Goal: Transaction & Acquisition: Subscribe to service/newsletter

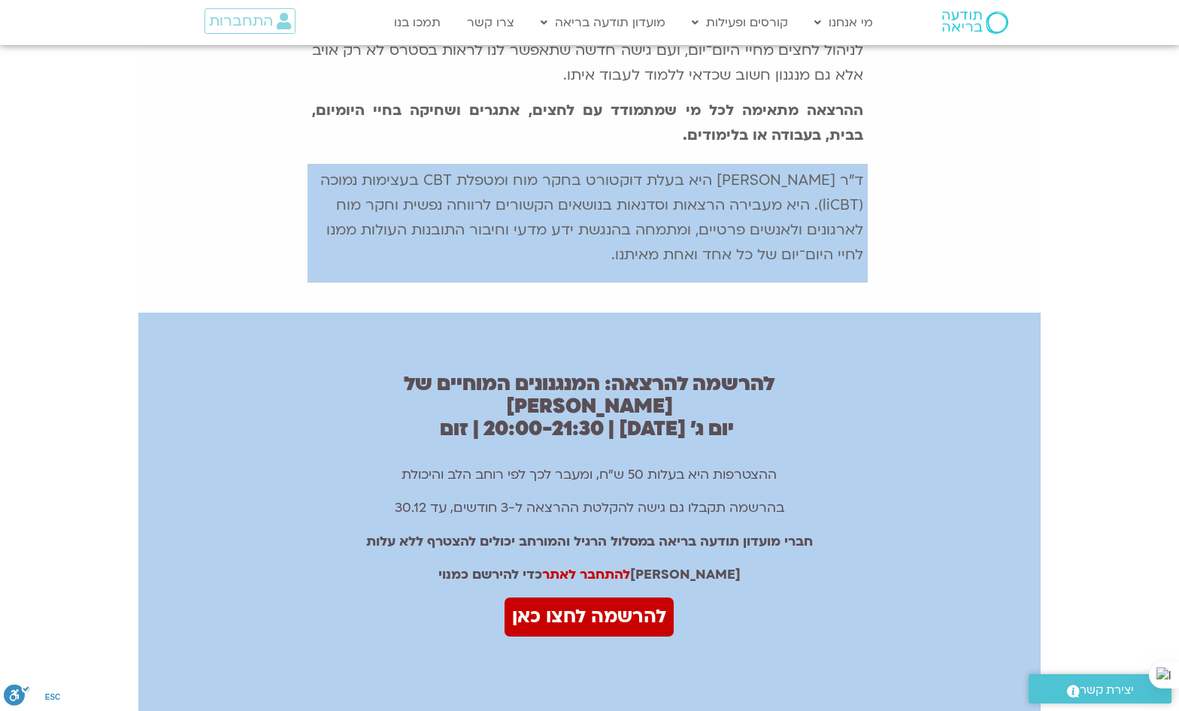
scroll to position [752, 0]
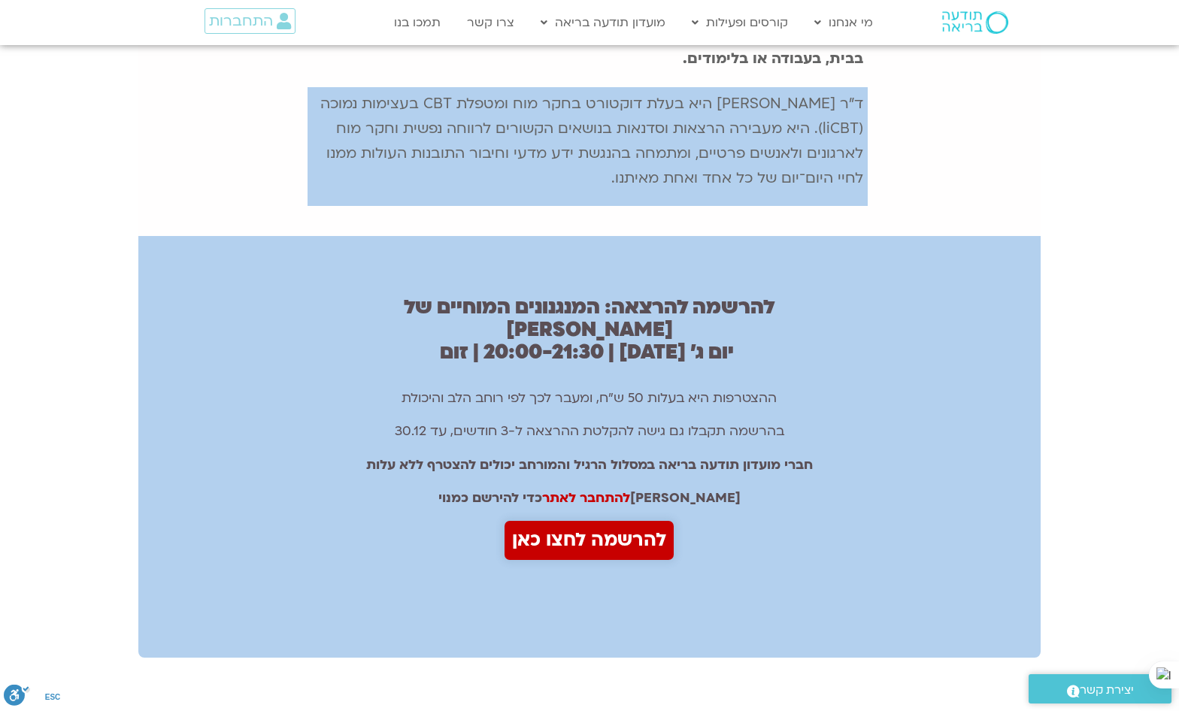
drag, startPoint x: 595, startPoint y: 486, endPoint x: 586, endPoint y: 486, distance: 9.1
click at [595, 525] on span "להרשמה לחצו כאן" at bounding box center [589, 541] width 154 height 32
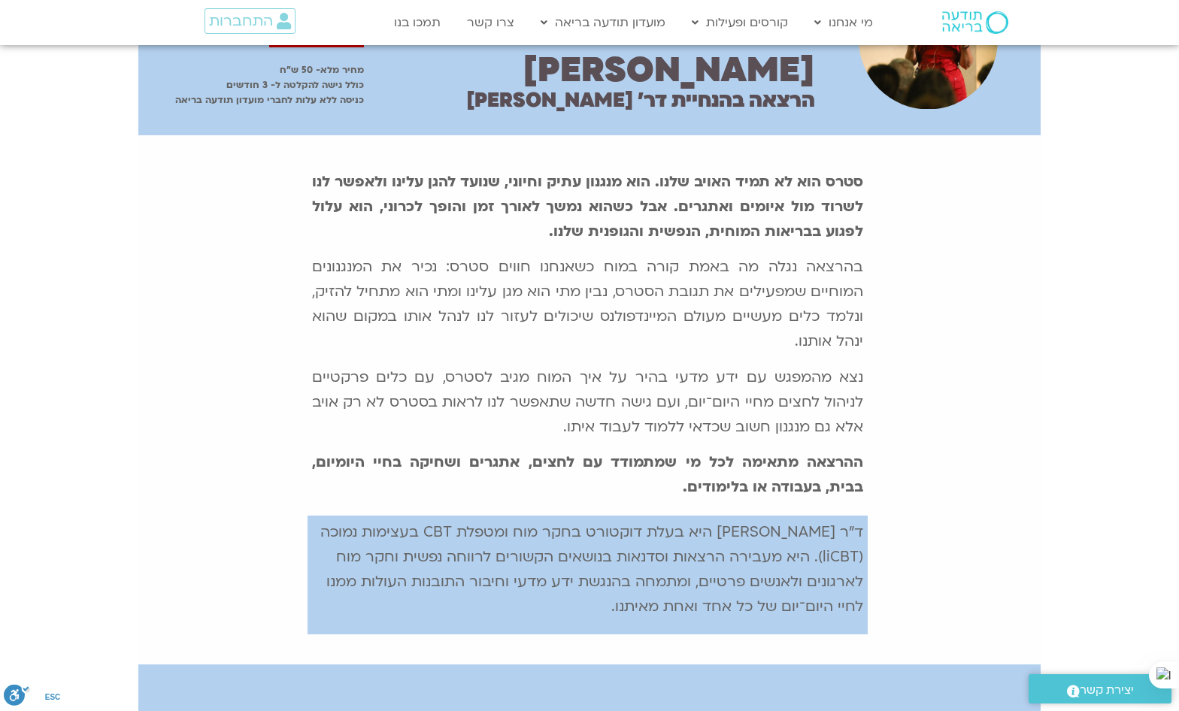
scroll to position [301, 0]
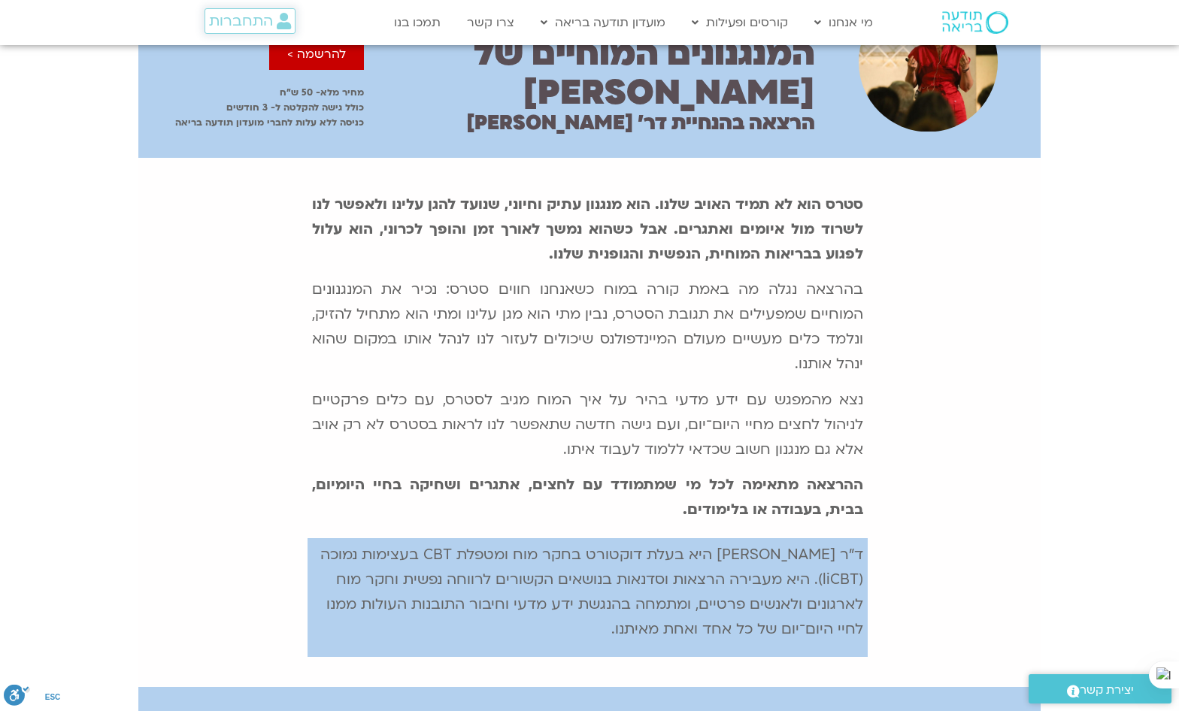
drag, startPoint x: 260, startPoint y: 20, endPoint x: 414, endPoint y: 117, distance: 182.1
click at [260, 20] on span "התחברות" at bounding box center [241, 21] width 64 height 17
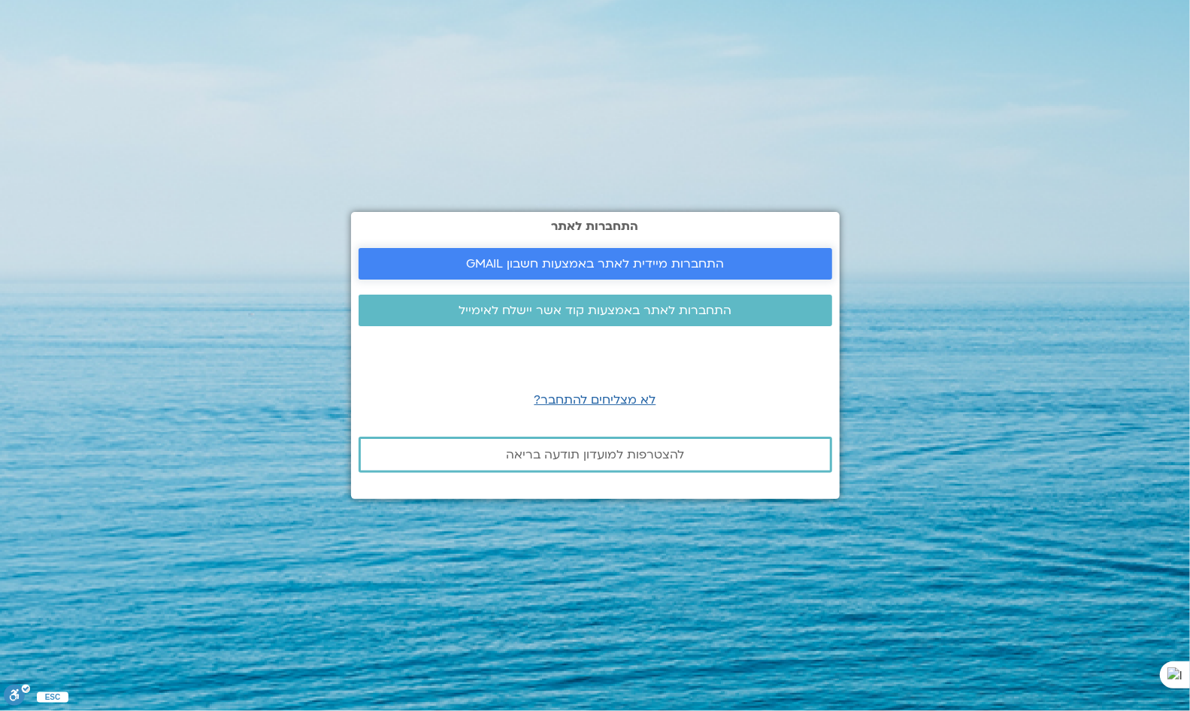
click at [649, 264] on span "התחברות מיידית לאתר באמצעות חשבון GMAIL" at bounding box center [595, 264] width 258 height 14
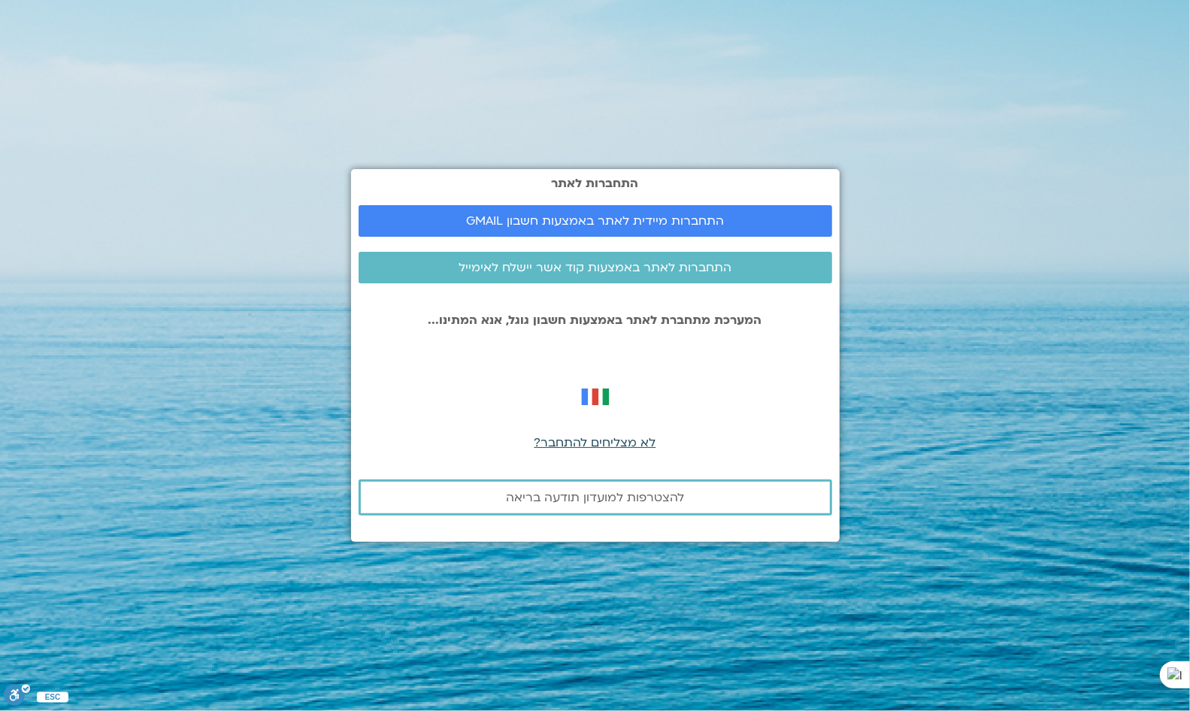
click at [607, 438] on span "לא מצליחים להתחבר?" at bounding box center [595, 442] width 122 height 17
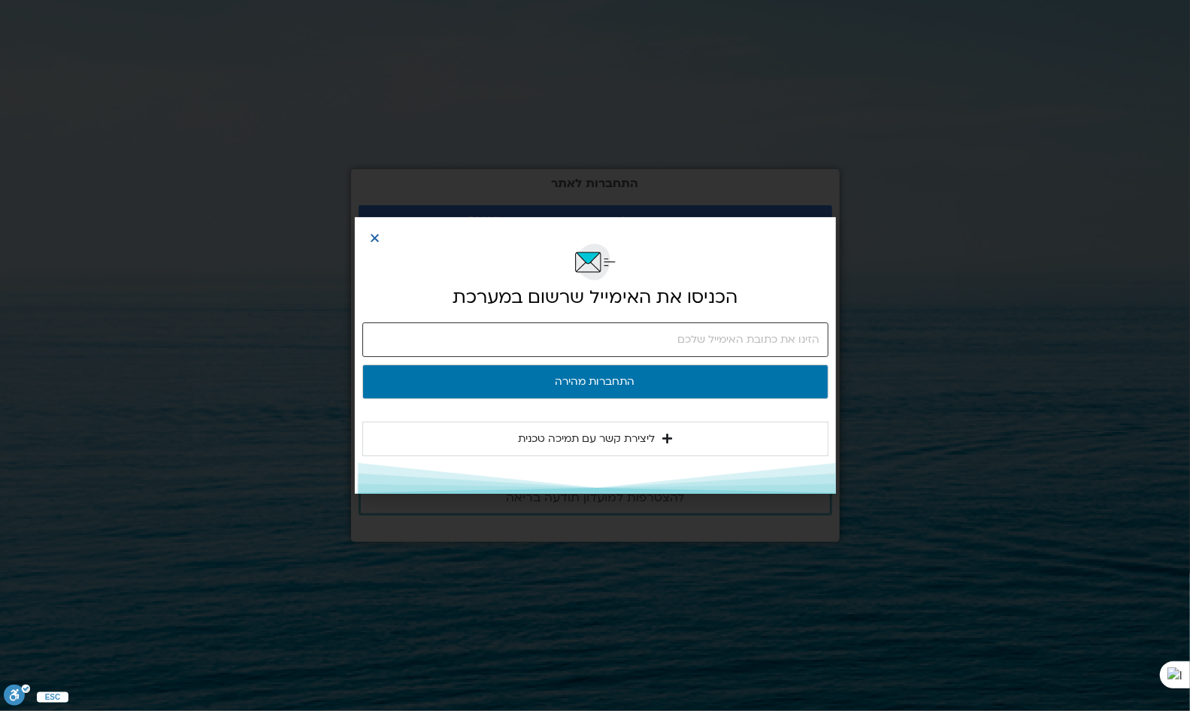
click at [683, 337] on input "email" at bounding box center [595, 339] width 466 height 35
type input "moti.maish@gmail.com"
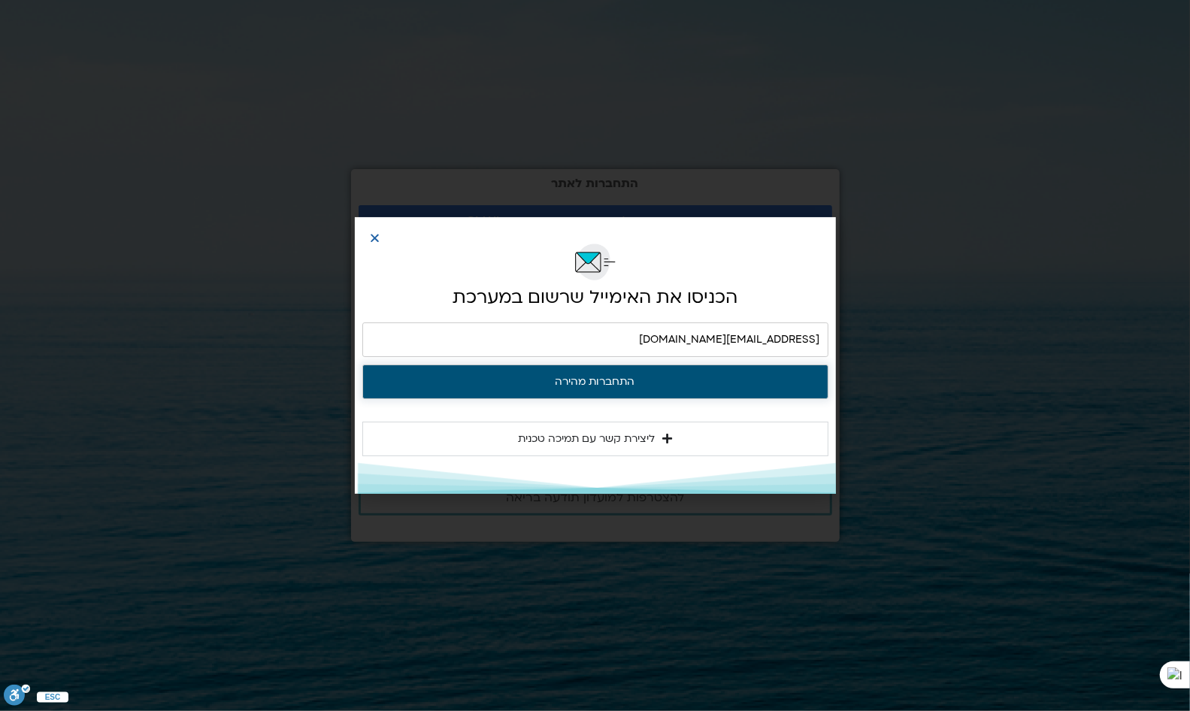
click at [622, 390] on button "התחברות מהירה" at bounding box center [595, 382] width 466 height 35
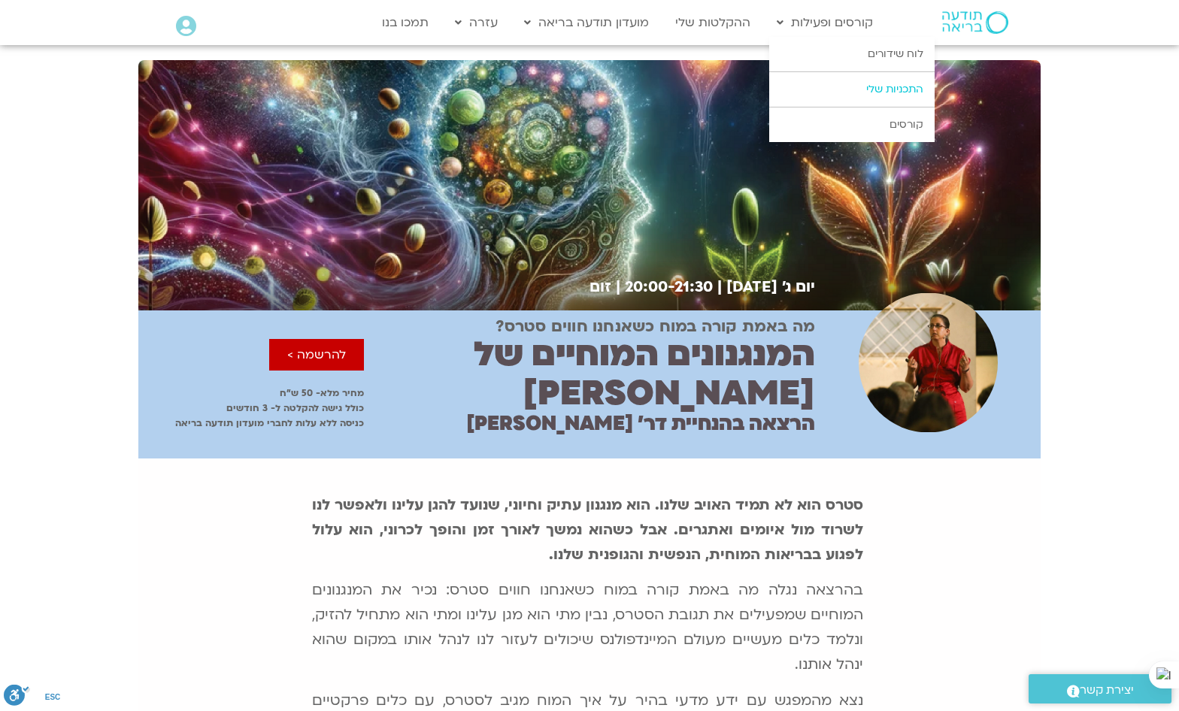
click at [901, 83] on link "התכניות שלי" at bounding box center [851, 89] width 165 height 35
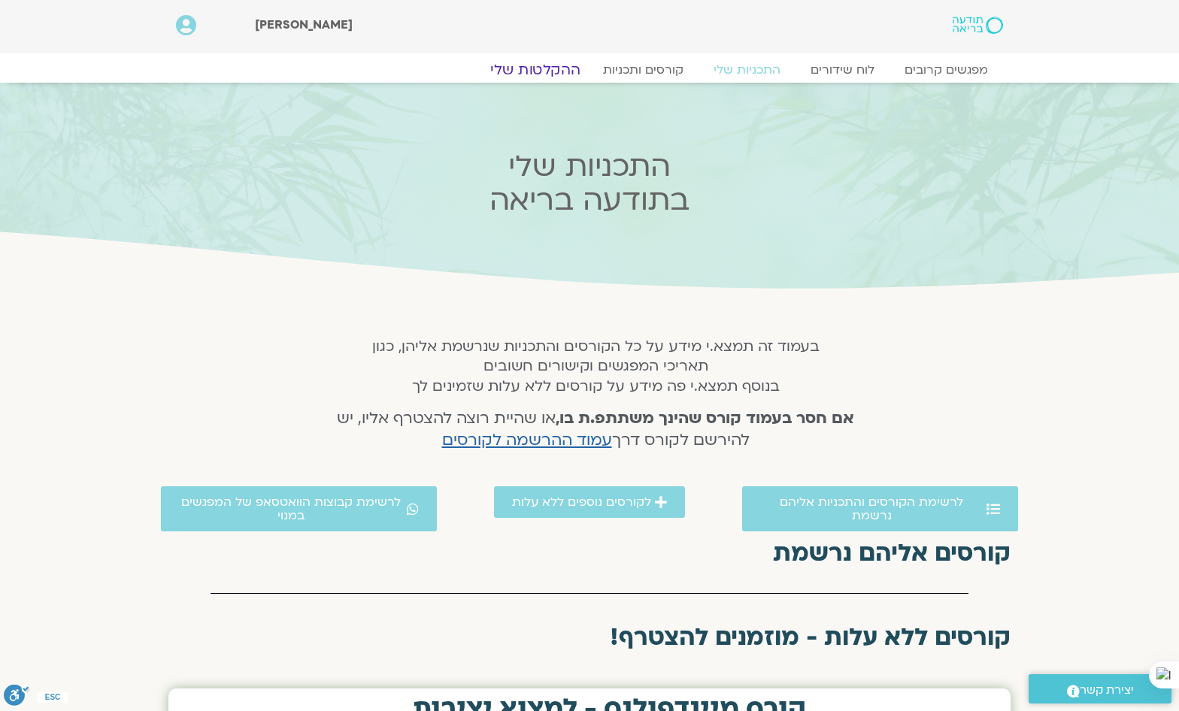
click at [558, 66] on link "ההקלטות שלי" at bounding box center [535, 70] width 126 height 18
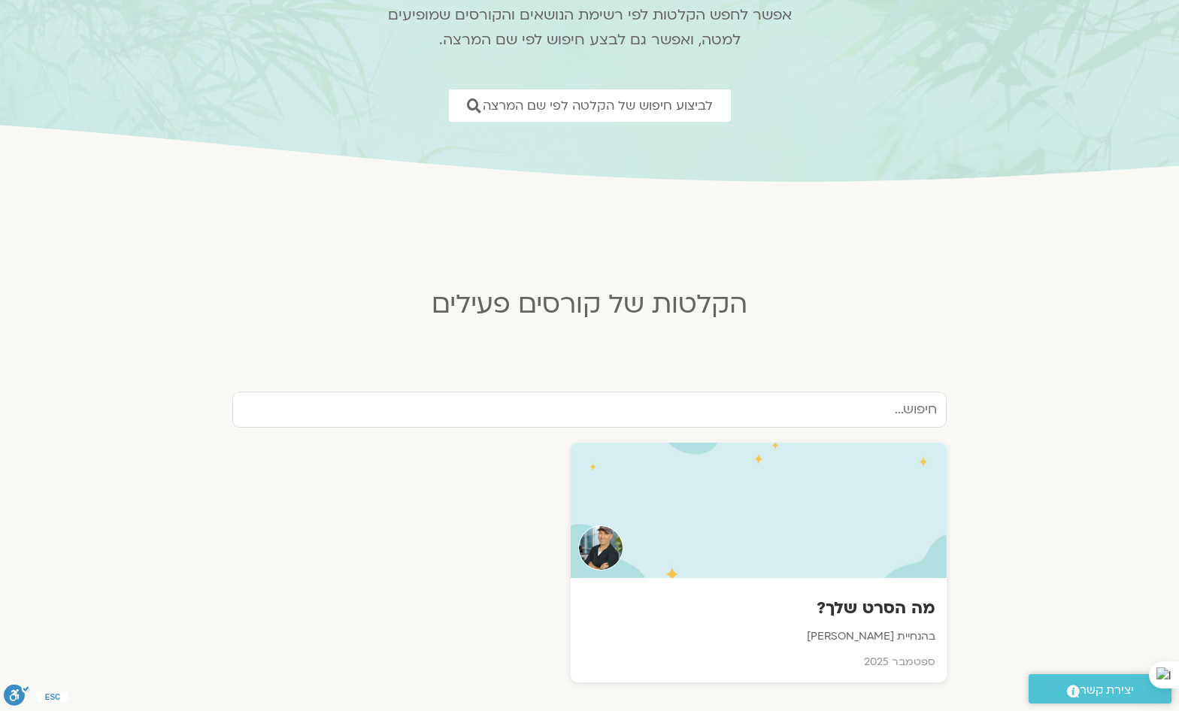
scroll to position [150, 0]
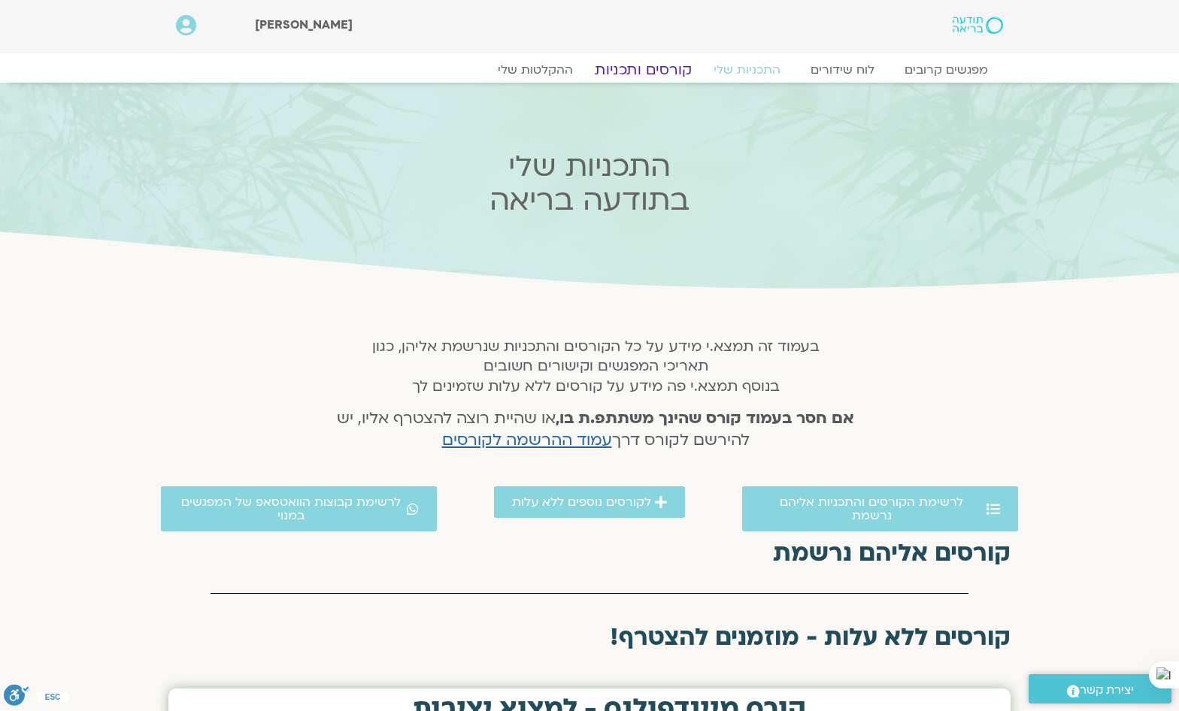
drag, startPoint x: 640, startPoint y: 70, endPoint x: 691, endPoint y: 101, distance: 59.7
click at [640, 70] on link "קורסים ותכניות" at bounding box center [642, 70] width 132 height 18
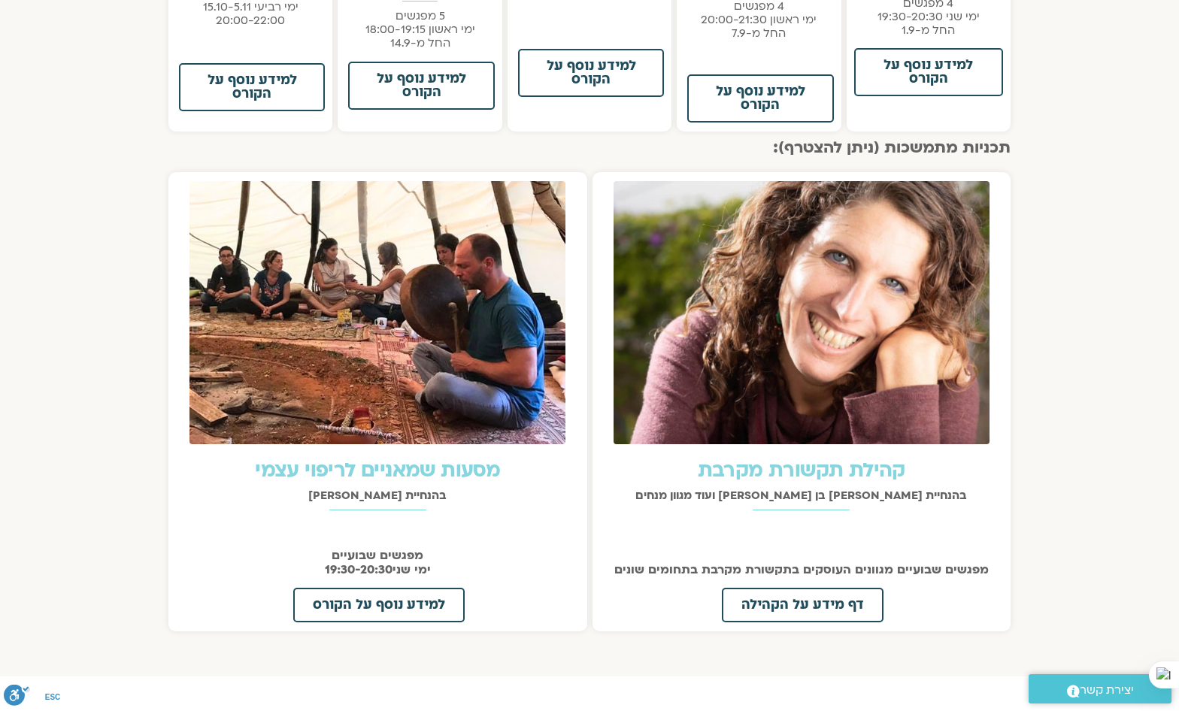
scroll to position [1127, 0]
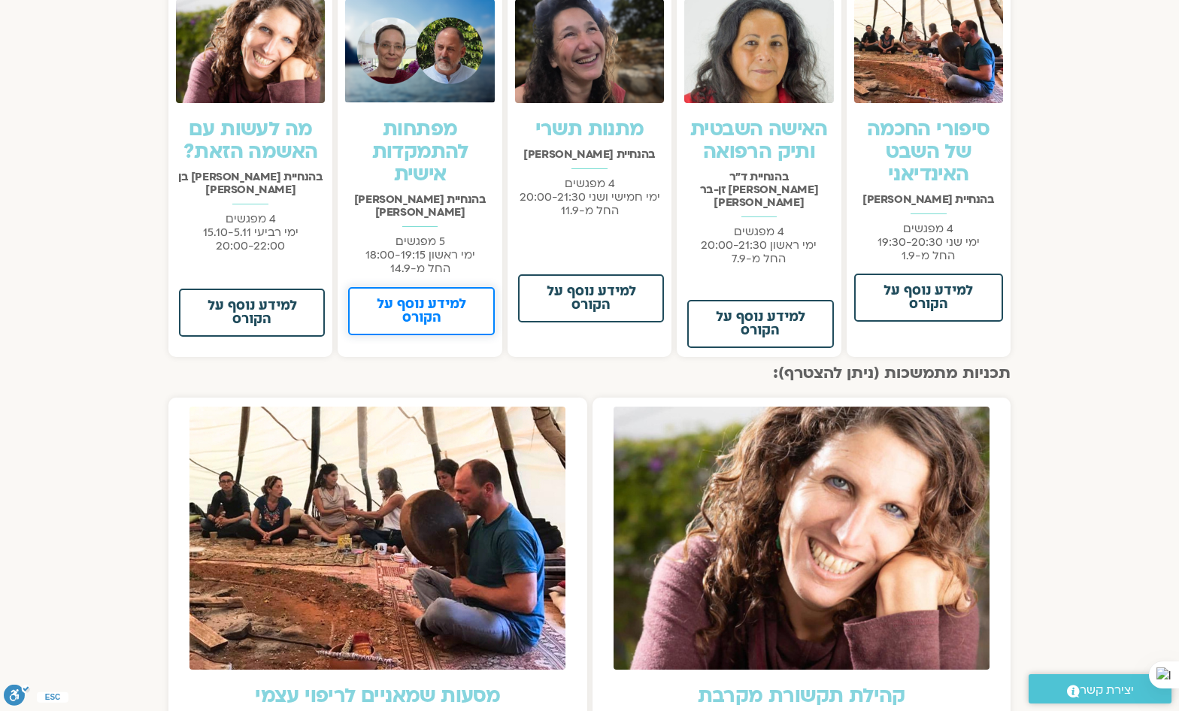
click at [421, 287] on link "למידע נוסף על הקורס" at bounding box center [421, 311] width 146 height 48
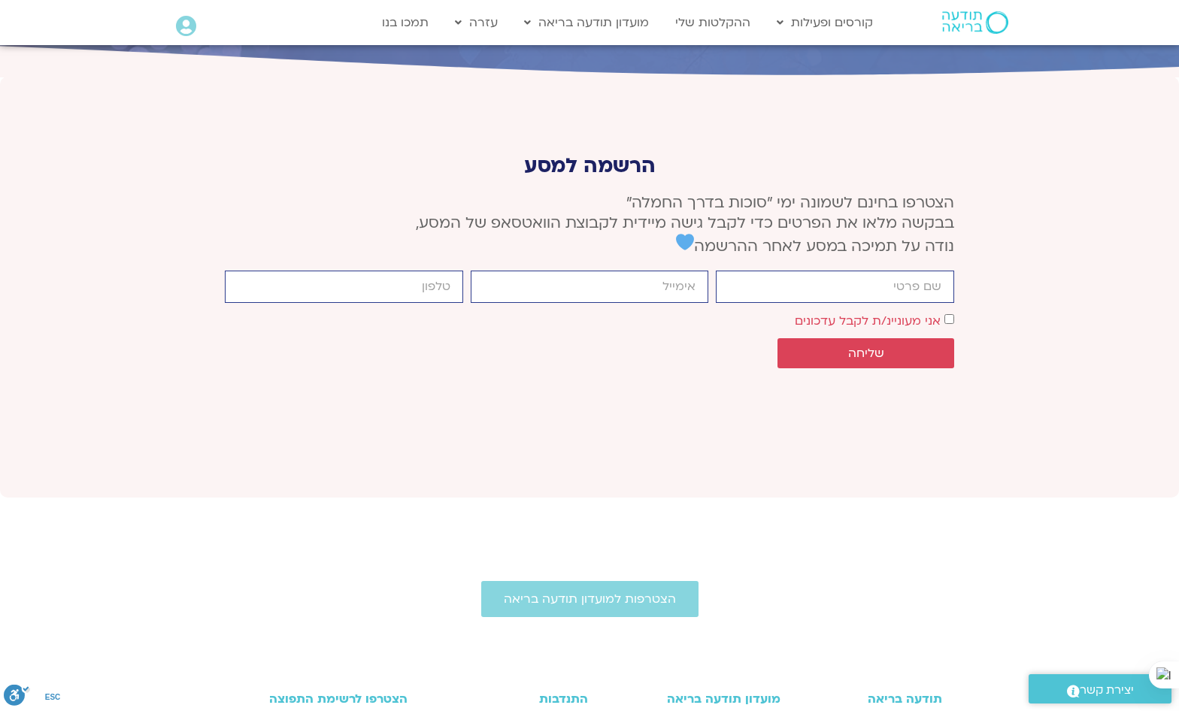
scroll to position [5788, 0]
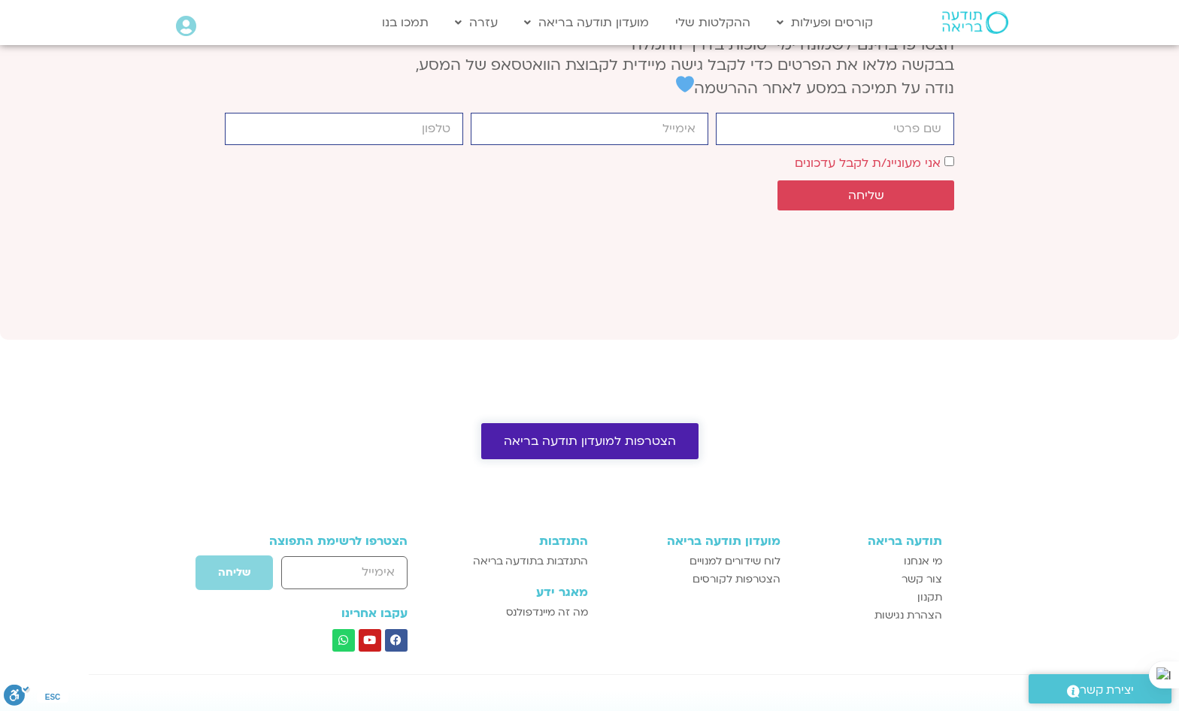
drag, startPoint x: 582, startPoint y: 303, endPoint x: 570, endPoint y: 307, distance: 12.8
click at [582, 434] on span "הצטרפות למועדון תודעה בריאה" at bounding box center [590, 441] width 172 height 14
